Goal: Task Accomplishment & Management: Manage account settings

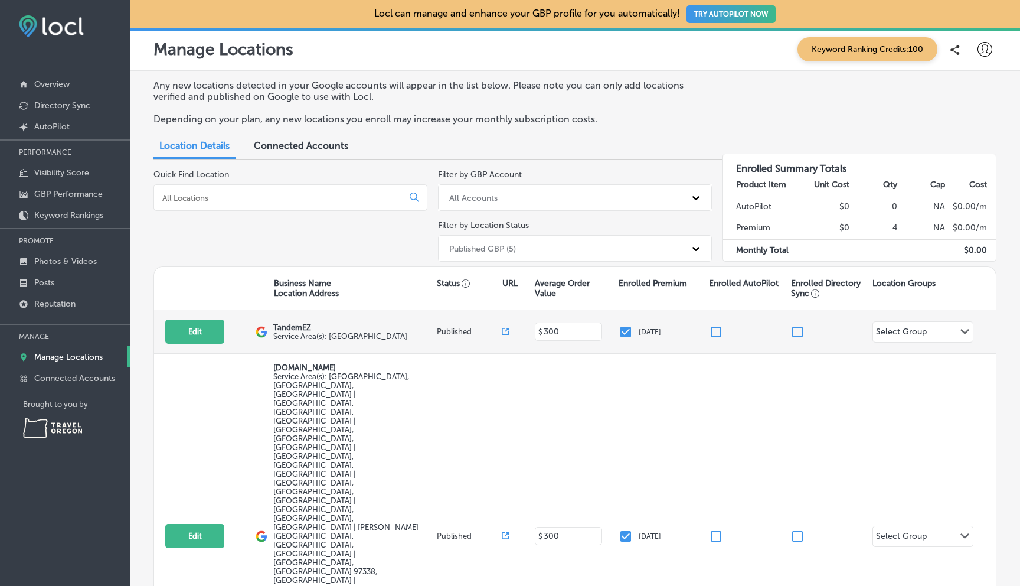
click at [336, 335] on span "Service Area(s): [GEOGRAPHIC_DATA]" at bounding box center [340, 336] width 134 height 9
click at [290, 327] on p "TandemEZ" at bounding box center [340, 327] width 134 height 9
click at [190, 329] on button "Edit" at bounding box center [194, 331] width 59 height 24
select select "US"
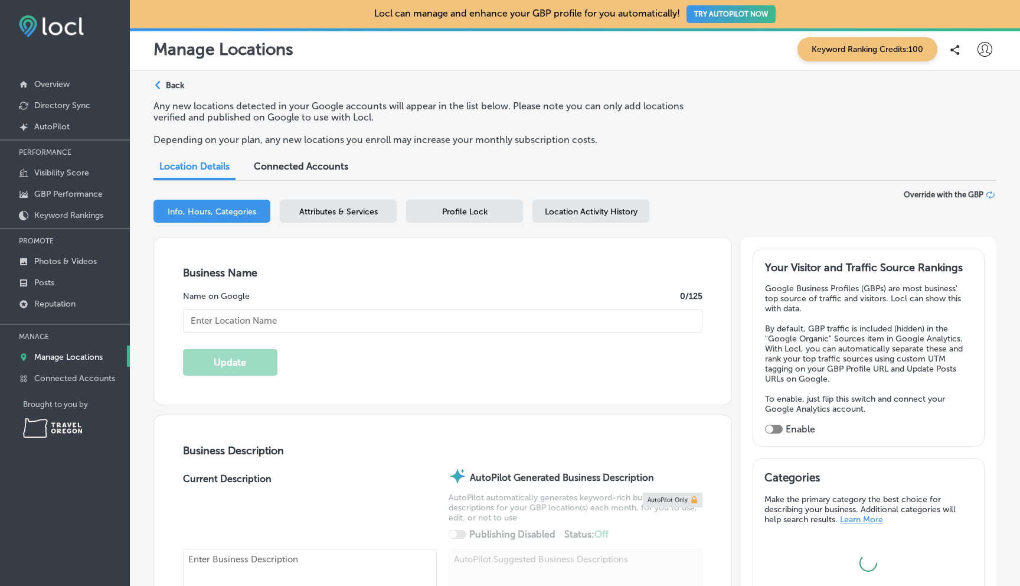
type input "https://tandemez.com/"
checkbox input "false"
type input "PO Box 5836"
type input "SALEM"
type input "97304"
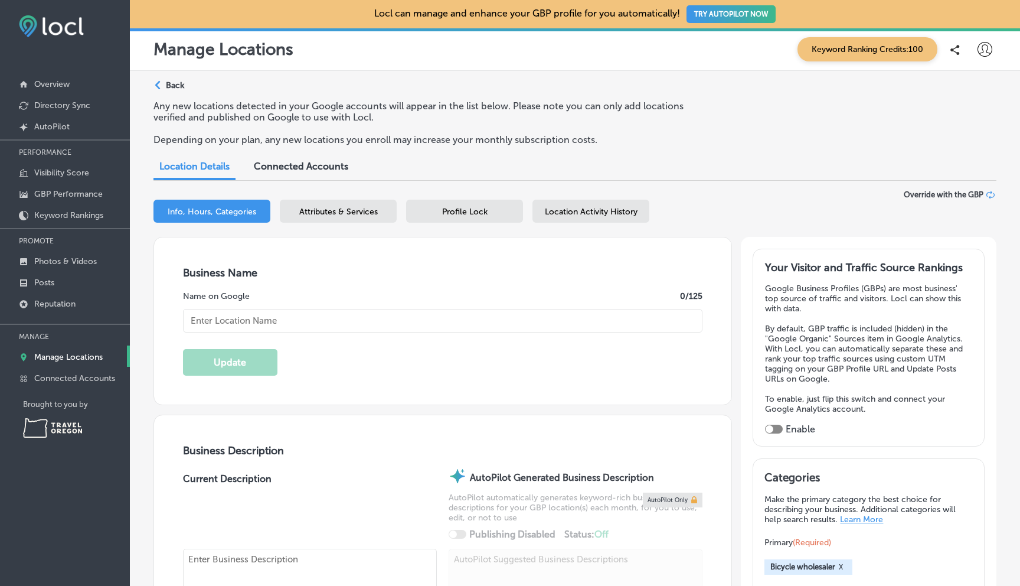
type input "US"
type input "TandemEZ"
type input "+1 503 991 5193"
type textarea "We are an online and wholesale business selling and renting our own brand Tande…"
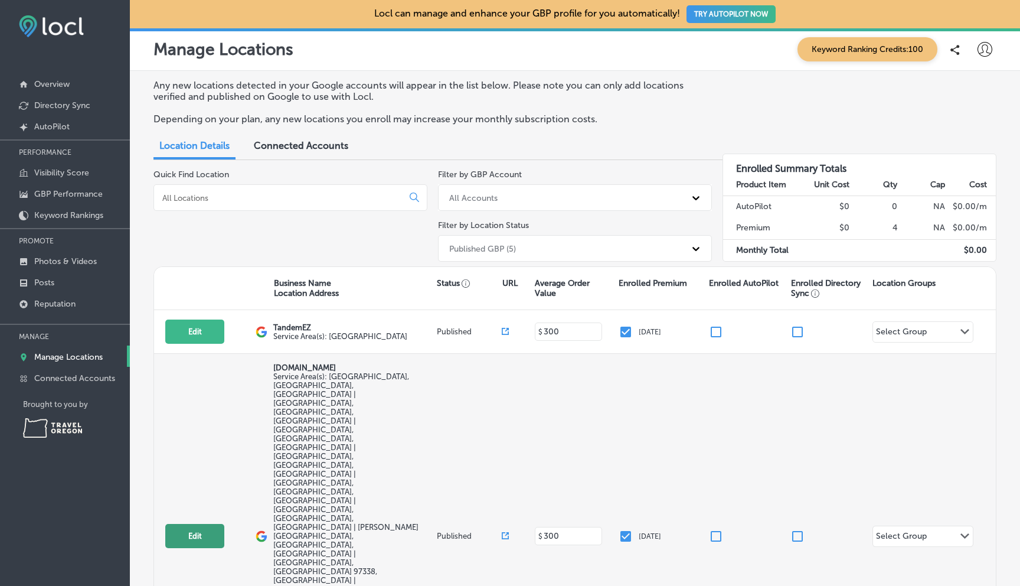
click at [190, 524] on button "Edit" at bounding box center [194, 536] width 59 height 24
select select "US"
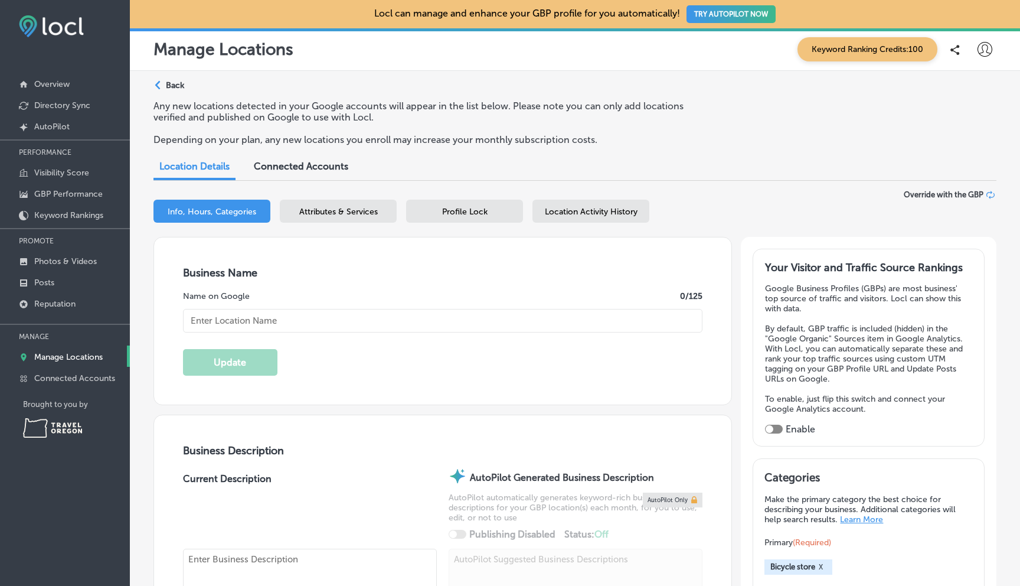
checkbox input "true"
type input "[DOMAIN_NAME]"
type input "tandemez22@gmail.com"
type input "https://www.facebook.com/tandemez"
type input "https://www.instagram.com/tandemez2ez/"
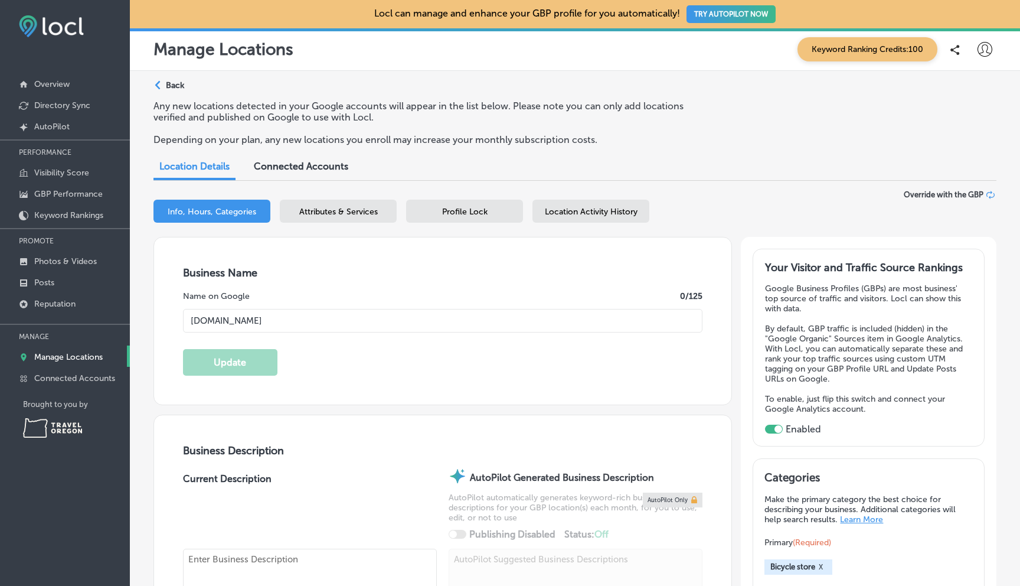
checkbox input "false"
type input "400 Glen Creek Rd NW #5836"
type input "Salem"
type input "97304"
type input "US"
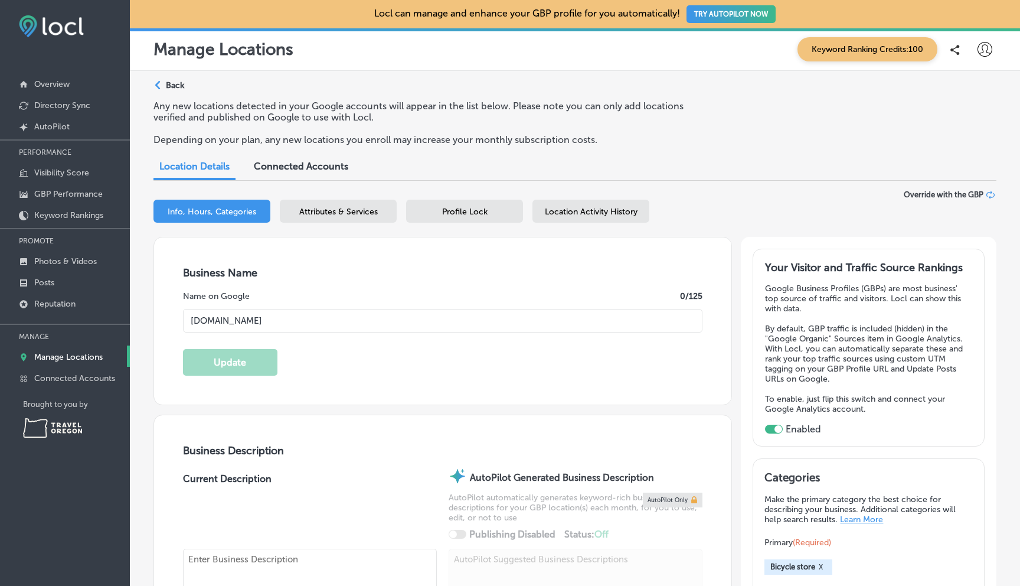
type input "https://tandemez.com/"
type input "+1 503 991 5193"
type textarea "Electric Assist Tandems! Hi, We are Tim and Rosa Obendorf and Tandem Riding is …"
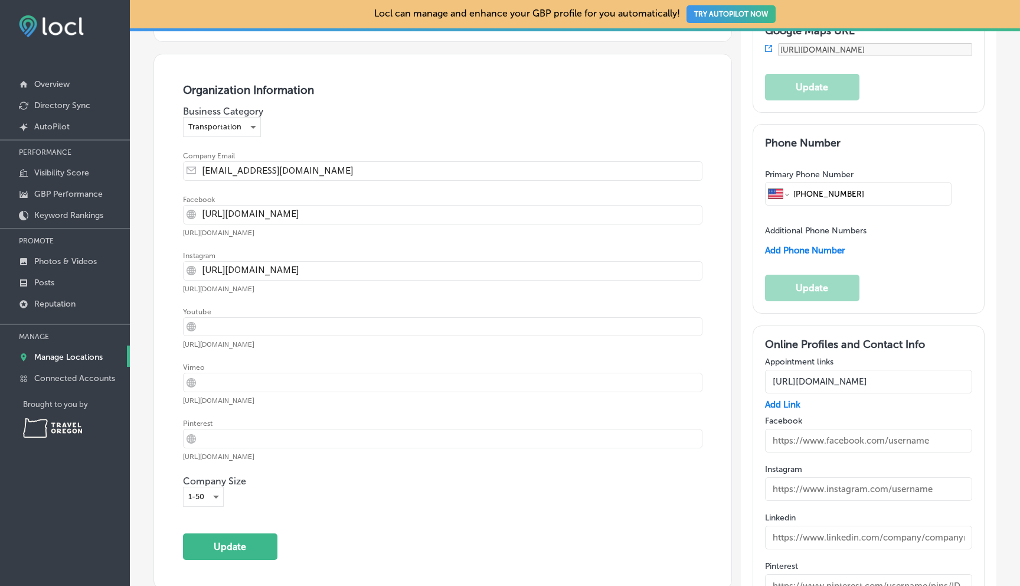
scroll to position [1615, 0]
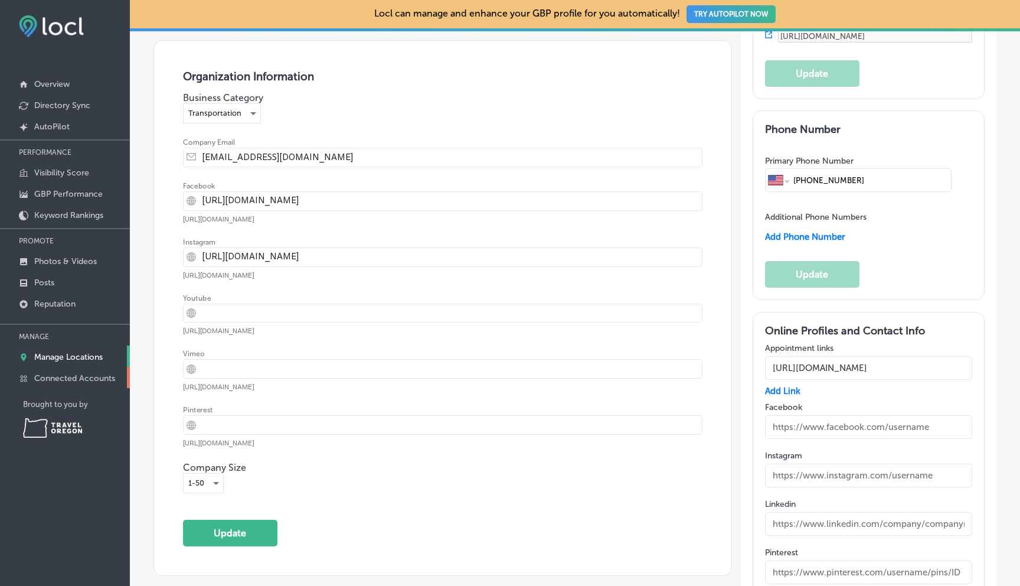
click at [74, 376] on p "Connected Accounts" at bounding box center [74, 378] width 81 height 10
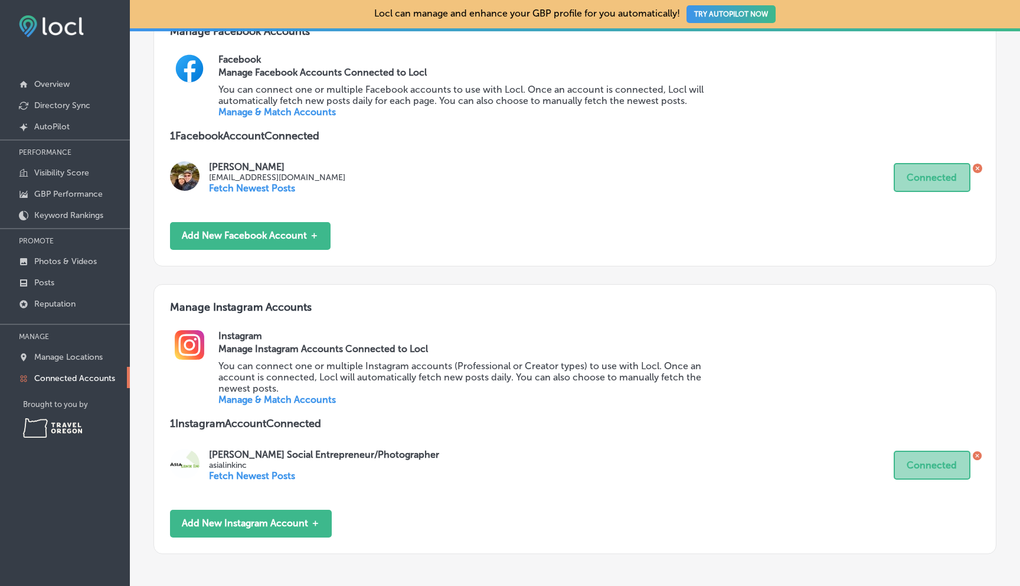
scroll to position [500, 0]
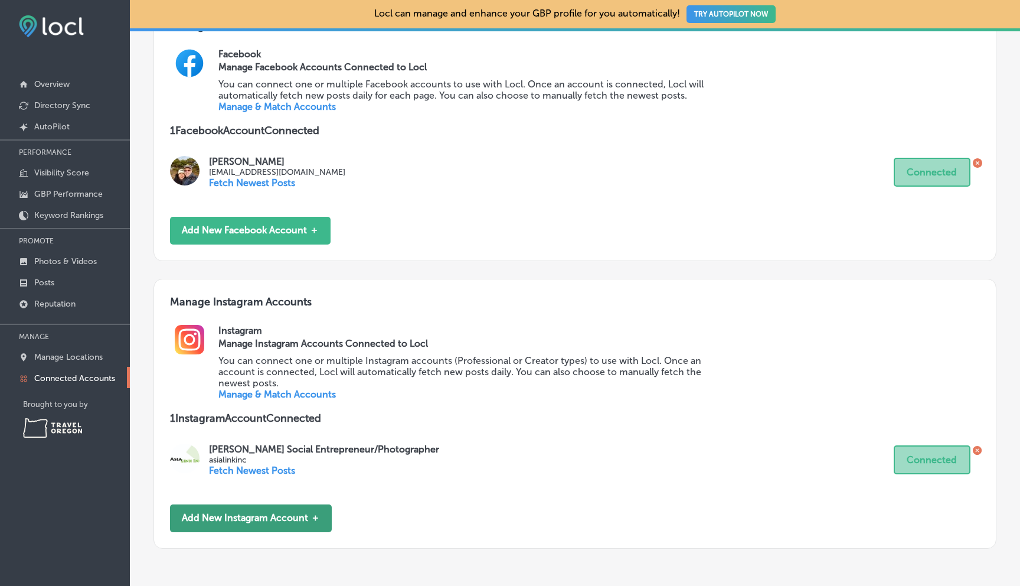
click at [225, 504] on button "Add New Instagram Account ＋" at bounding box center [251, 518] width 162 height 28
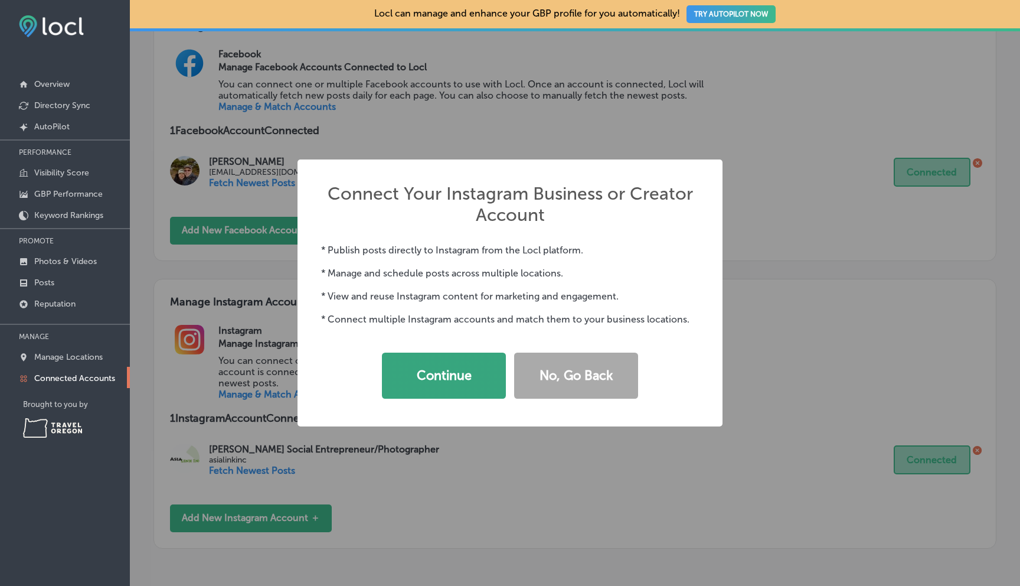
click at [431, 375] on button "Continue" at bounding box center [444, 376] width 124 height 46
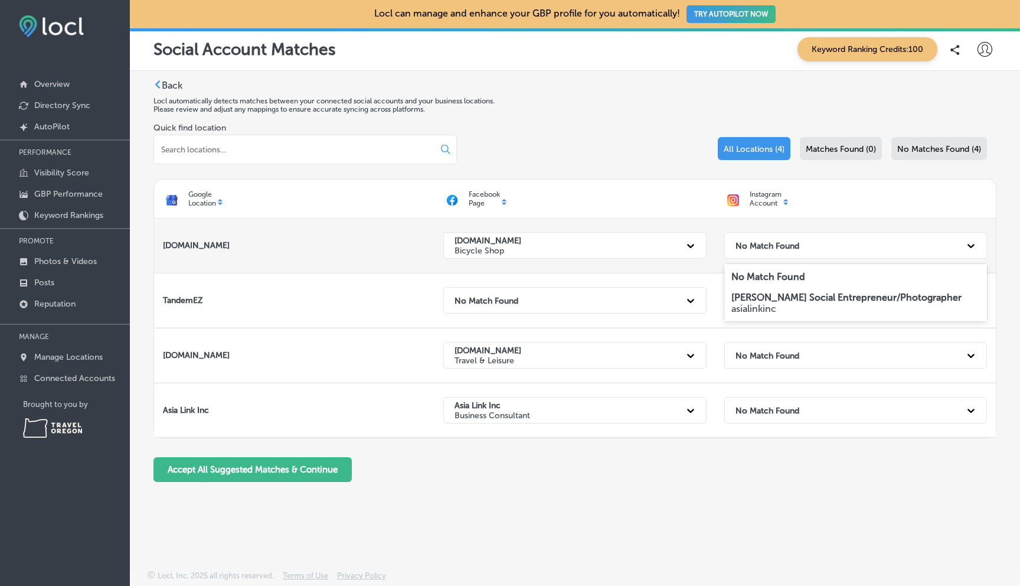
click at [961, 246] on div at bounding box center [971, 245] width 21 height 21
